Goal: Navigation & Orientation: Find specific page/section

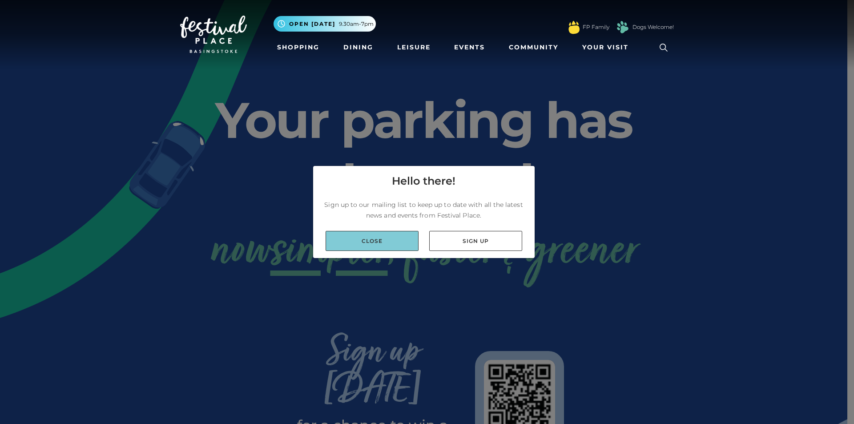
click at [392, 240] on link "Close" at bounding box center [372, 241] width 93 height 20
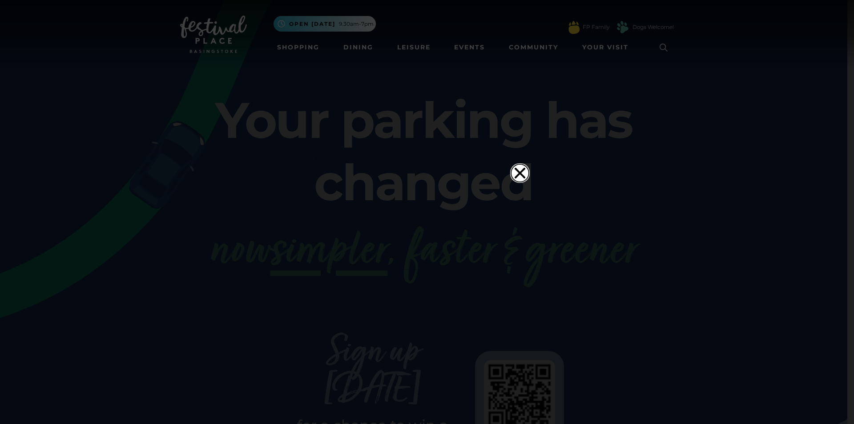
click at [520, 167] on icon "Close" at bounding box center [520, 172] width 11 height 11
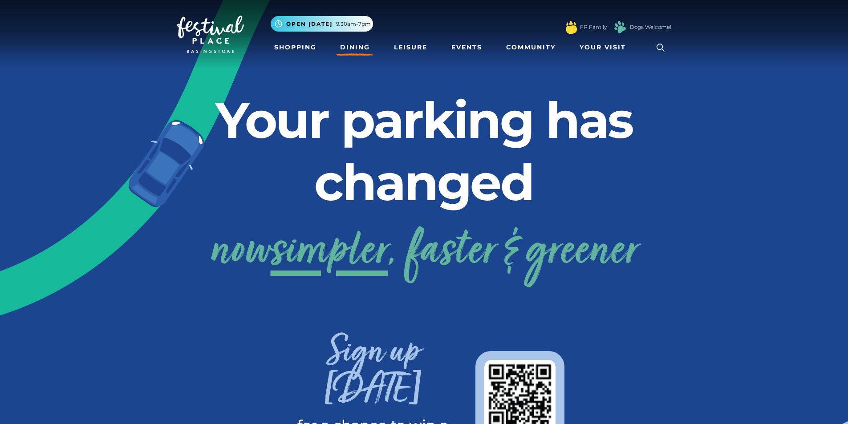
click at [358, 49] on link "Dining" at bounding box center [354, 47] width 37 height 16
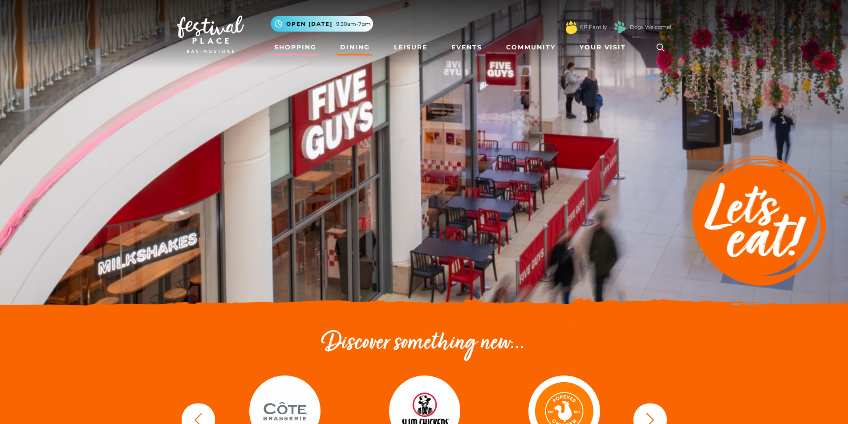
click at [294, 46] on link "Shopping" at bounding box center [295, 47] width 49 height 16
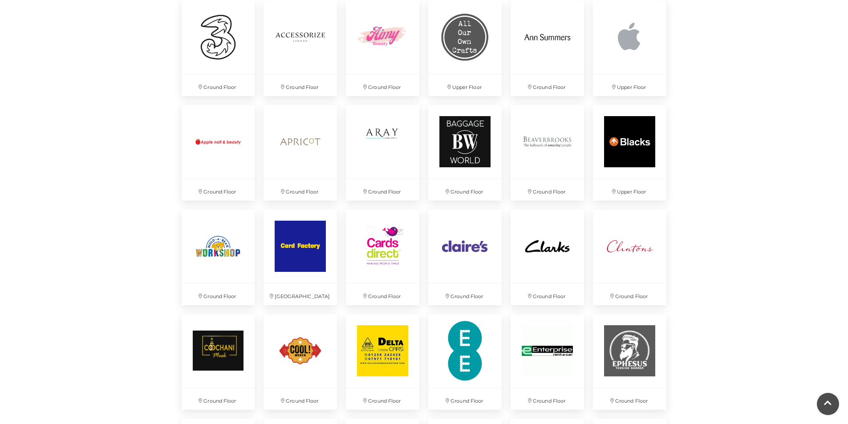
scroll to position [623, 0]
